Goal: Complete application form

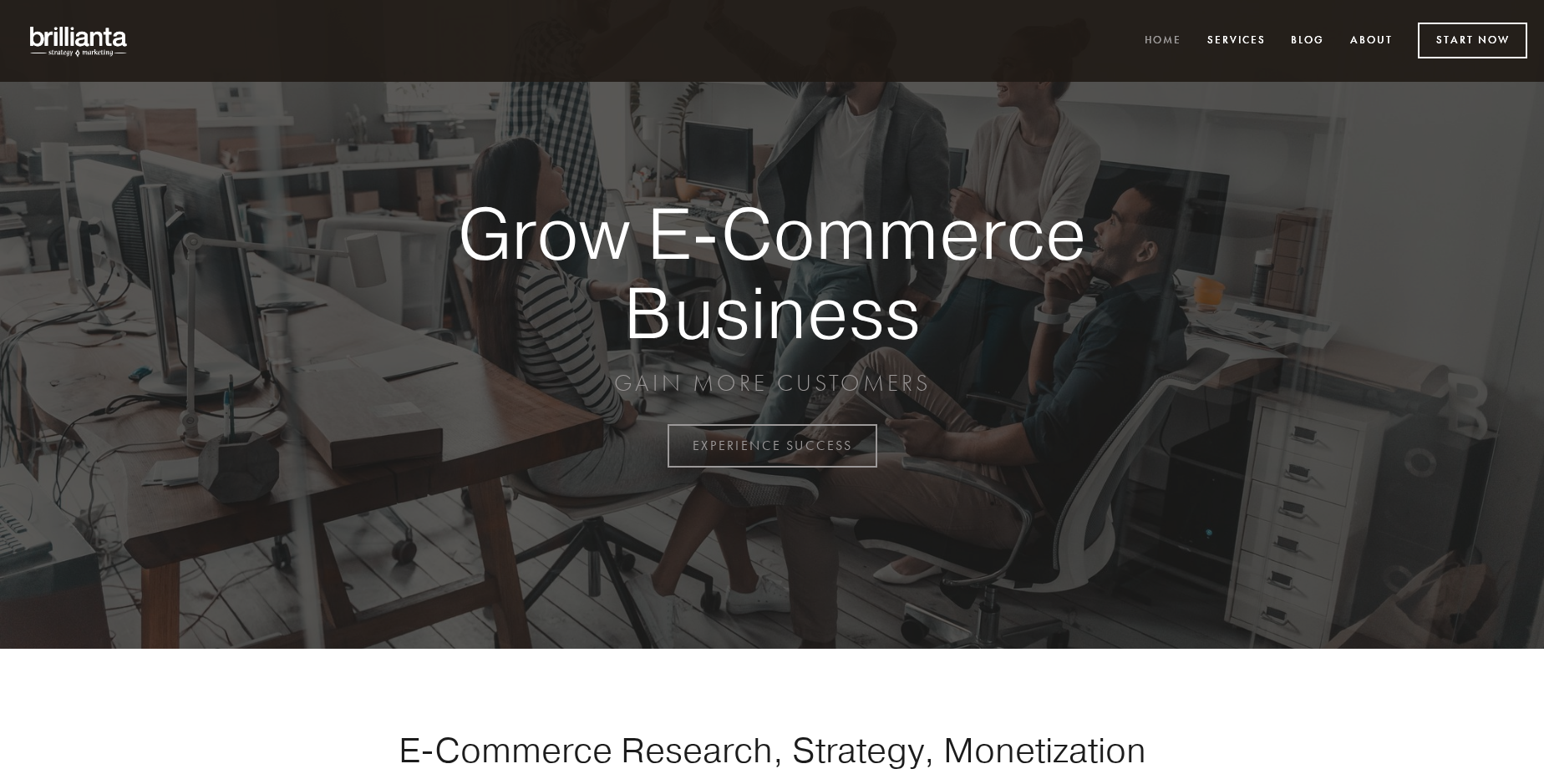
scroll to position [4377, 0]
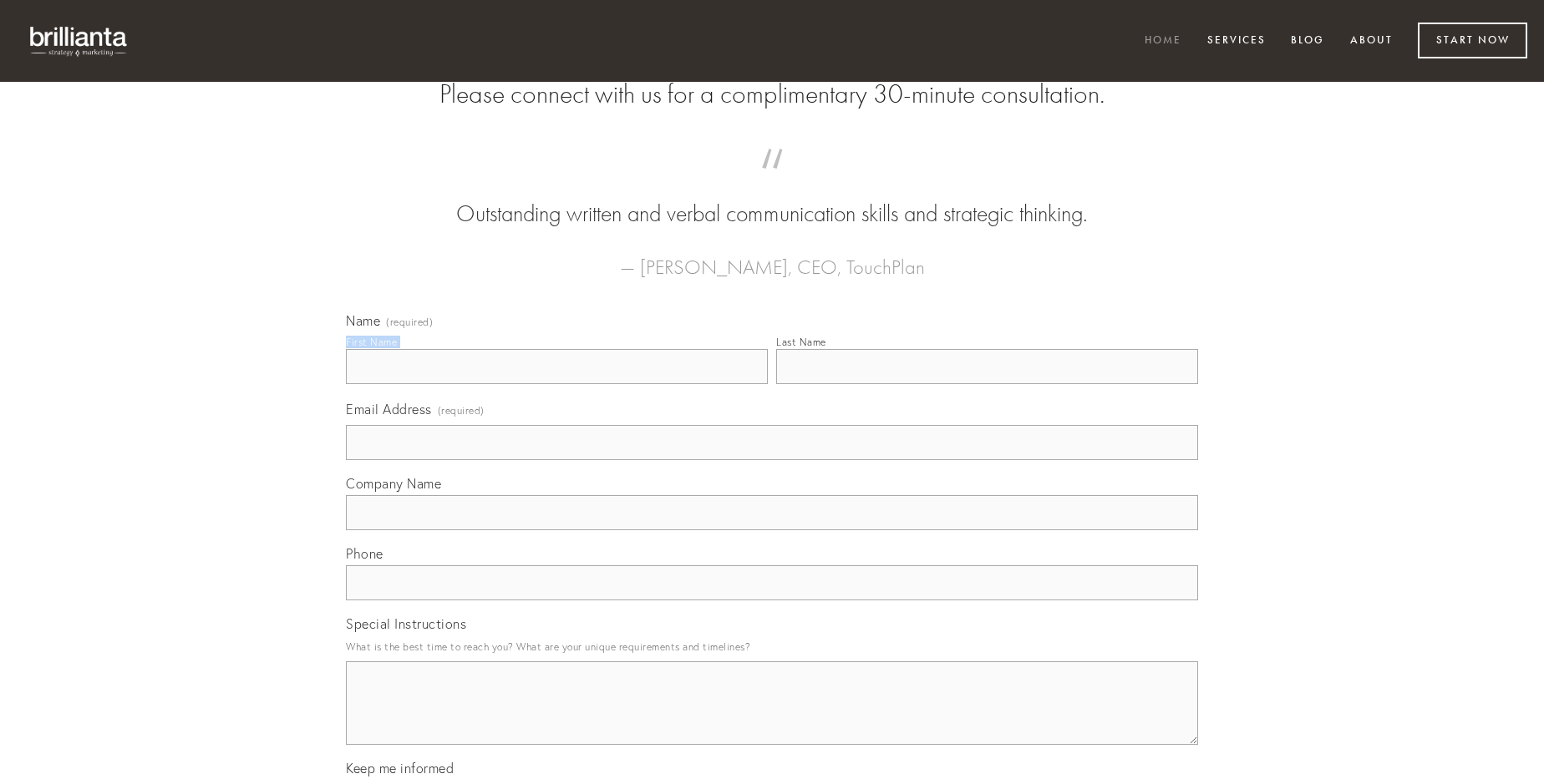
type input "[PERSON_NAME] DDS"
click at [987, 384] on input "Last Name" at bounding box center [987, 366] width 422 height 35
type input "[PERSON_NAME] DDS"
click at [772, 460] on input "Email Address (required)" at bounding box center [772, 442] width 852 height 35
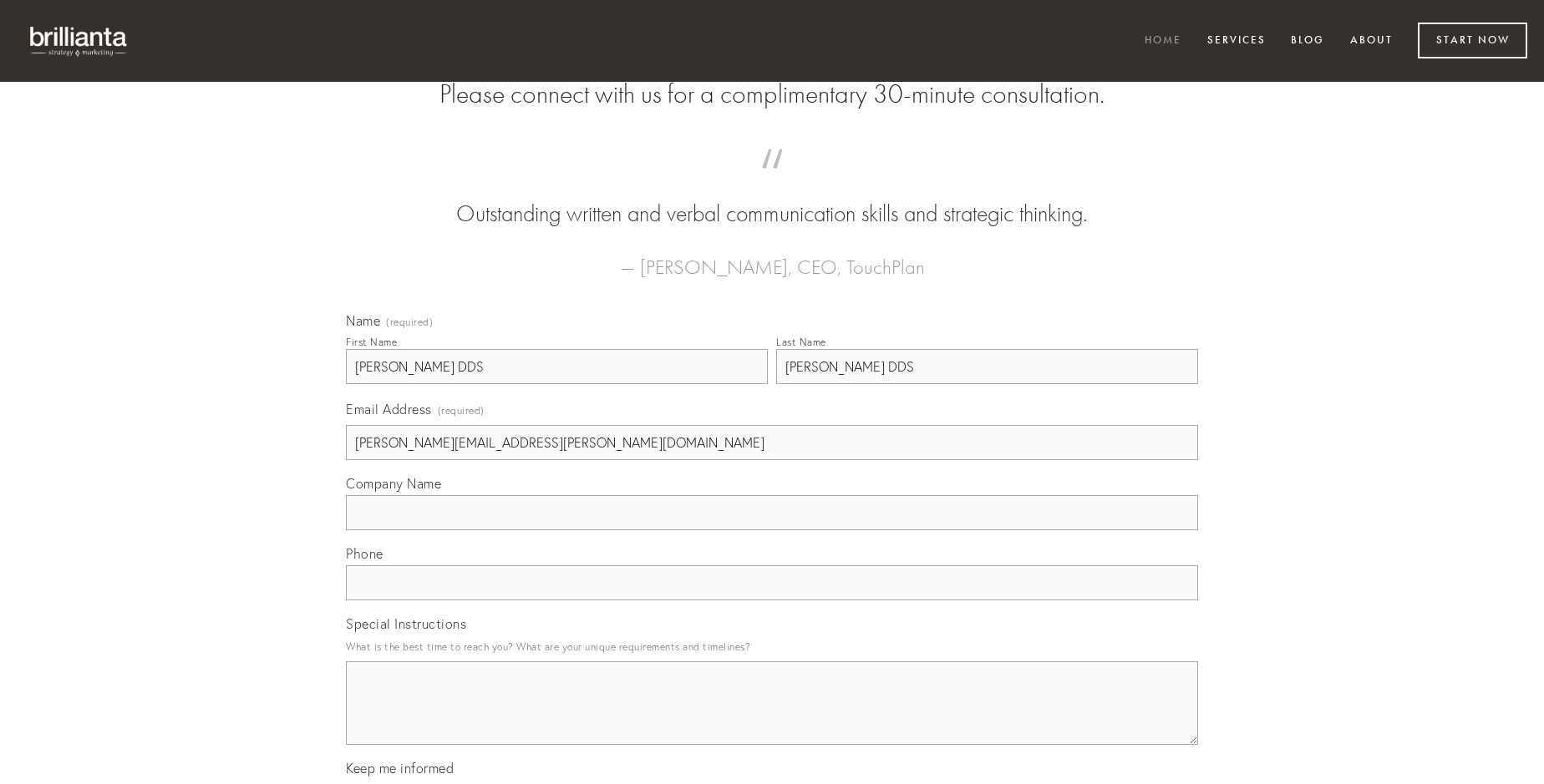
type input "[PERSON_NAME][EMAIL_ADDRESS][PERSON_NAME][DOMAIN_NAME]"
click at [772, 530] on input "Company Name" at bounding box center [772, 512] width 852 height 35
type input "[PERSON_NAME]"
click at [772, 600] on input "text" at bounding box center [772, 582] width 852 height 35
click at [772, 718] on textarea "Special Instructions" at bounding box center [772, 703] width 852 height 84
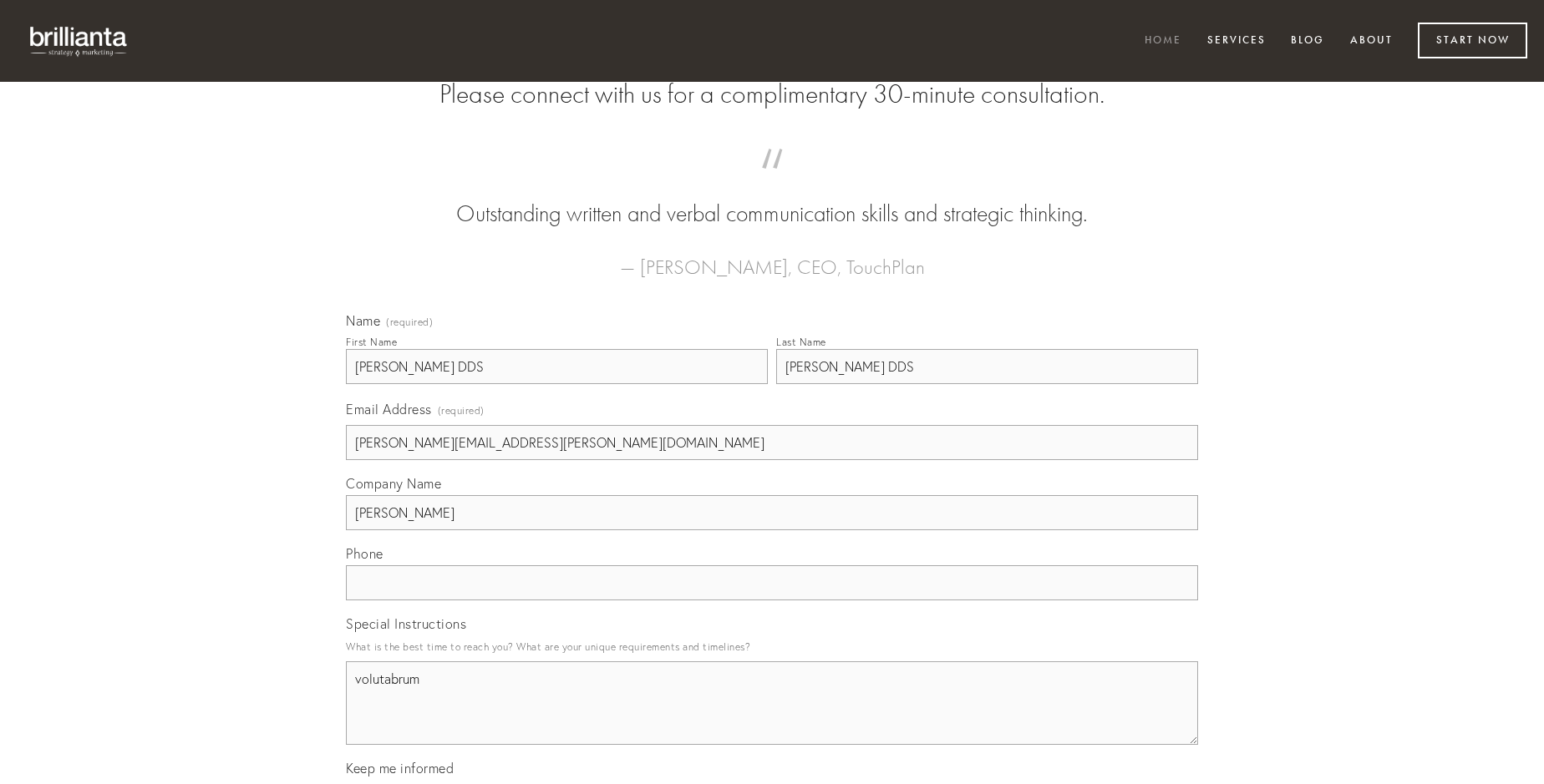
type textarea "volutabrum"
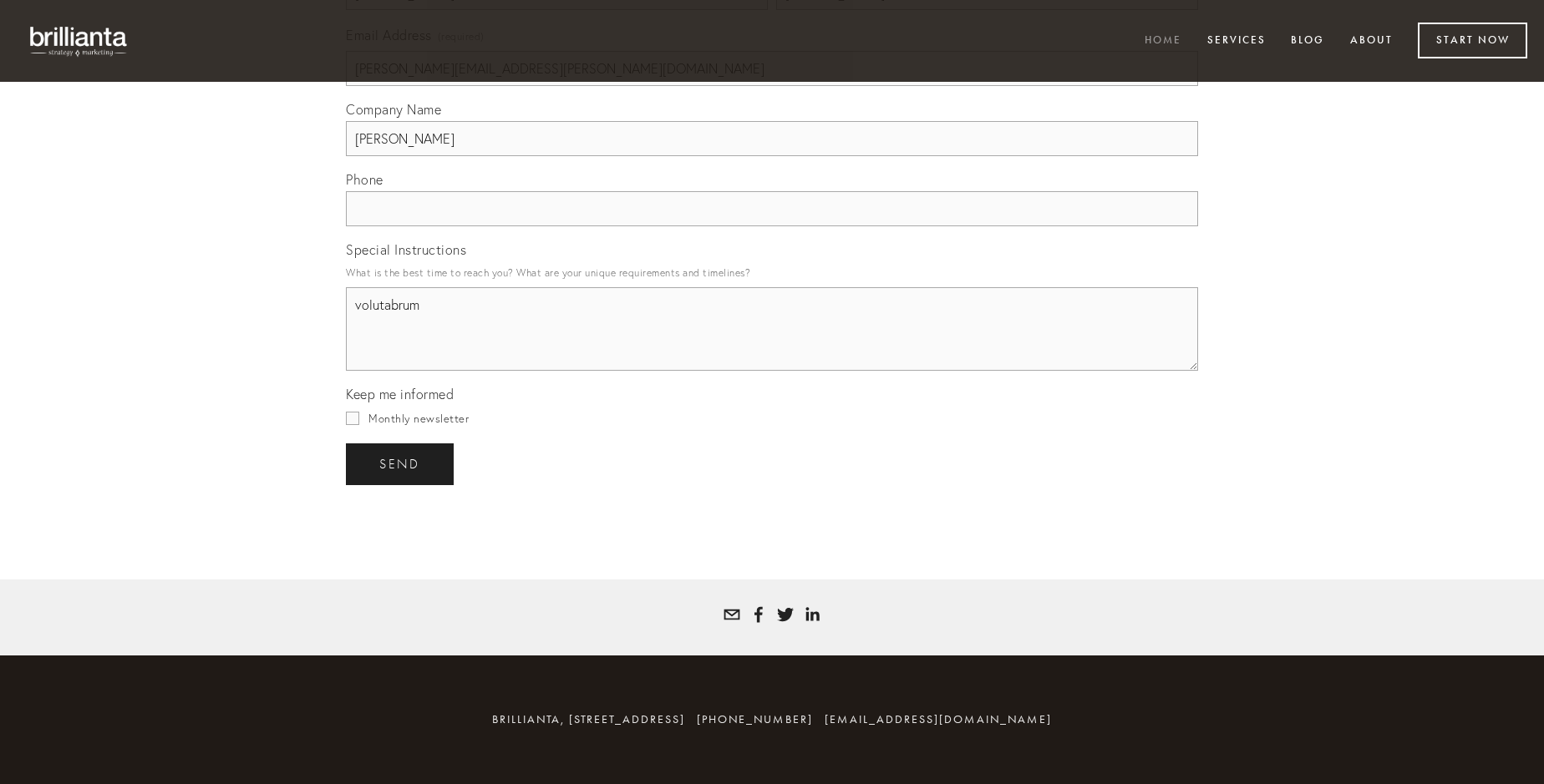
click at [401, 463] on span "send" at bounding box center [400, 464] width 41 height 15
